Goal: Unclear

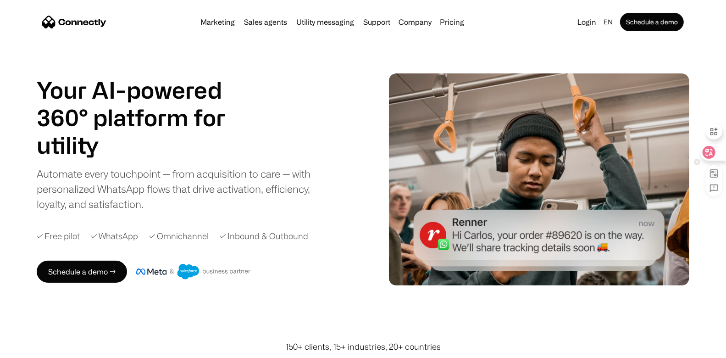
click at [717, 158] on div at bounding box center [712, 152] width 25 height 17
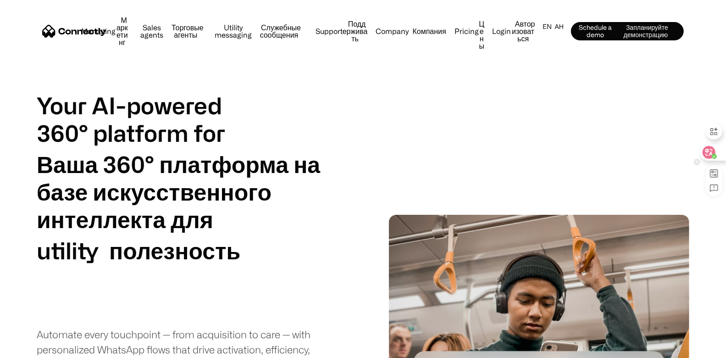
click at [708, 158] on icon at bounding box center [708, 152] width 13 height 13
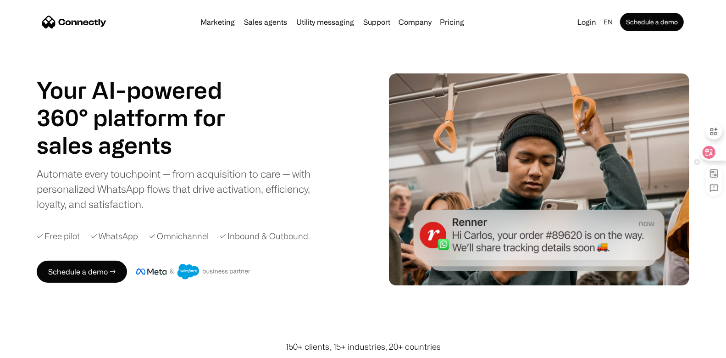
click at [698, 164] on icon at bounding box center [697, 162] width 6 height 6
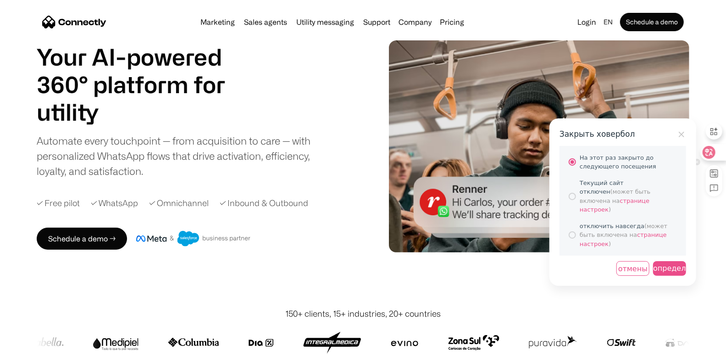
scroll to position [34, 0]
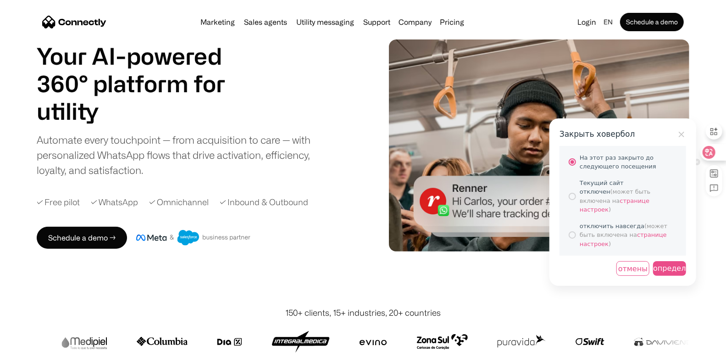
click at [573, 231] on div at bounding box center [571, 234] width 7 height 7
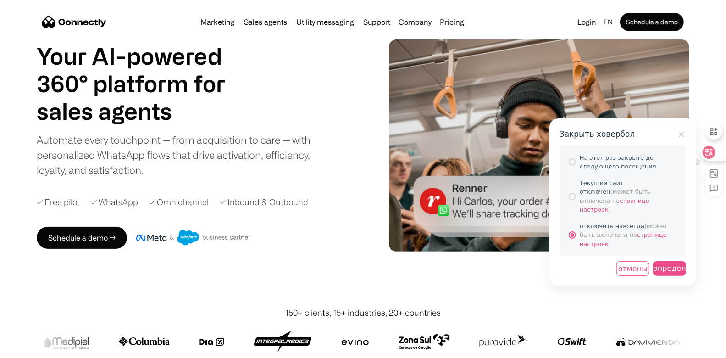
click at [675, 261] on div "определить" at bounding box center [669, 268] width 33 height 15
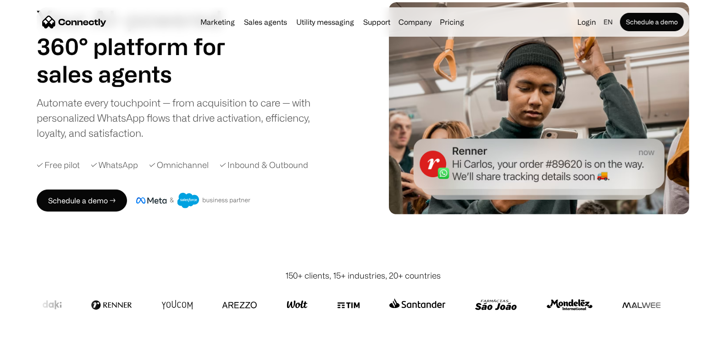
scroll to position [79, 0]
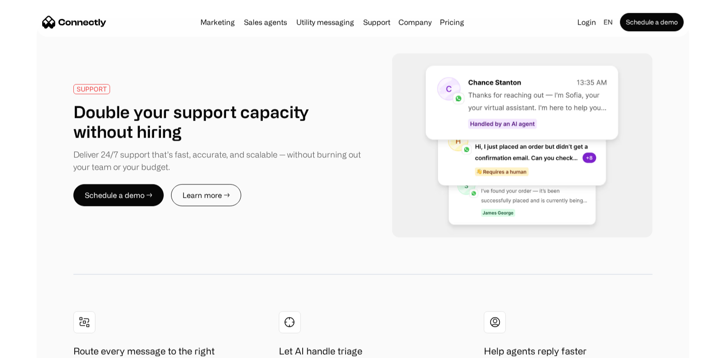
scroll to position [1706, 0]
